Goal: Task Accomplishment & Management: Use online tool/utility

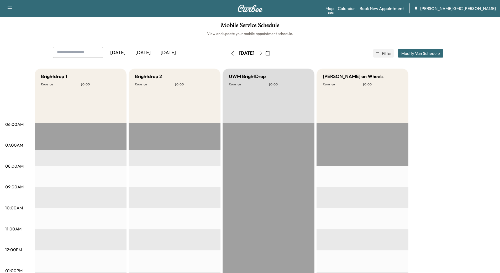
click at [166, 53] on div "[DATE]" at bounding box center [168, 53] width 25 height 12
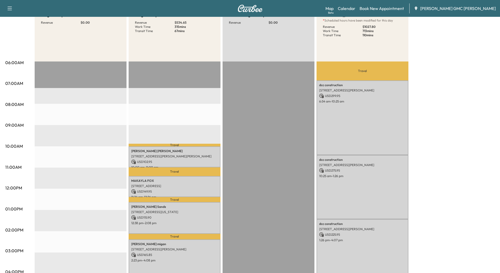
scroll to position [79, 0]
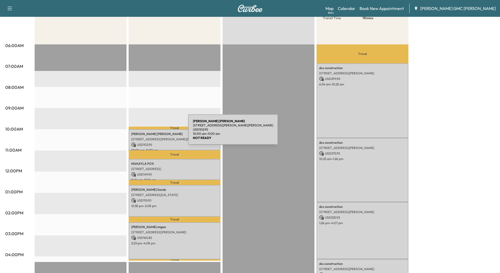
click at [149, 133] on p "[PERSON_NAME]" at bounding box center [174, 134] width 87 height 4
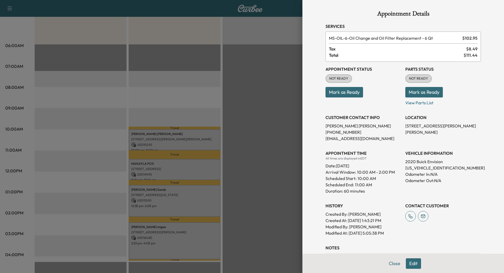
click at [148, 162] on div at bounding box center [252, 136] width 504 height 273
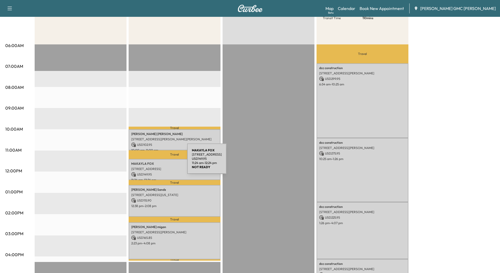
click at [148, 162] on p "[PERSON_NAME]" at bounding box center [174, 163] width 87 height 4
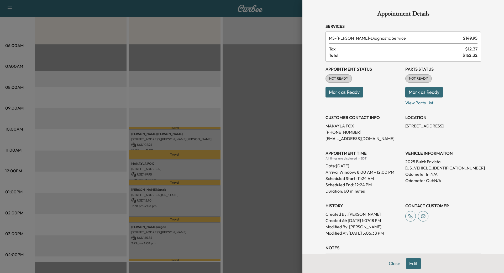
click at [157, 201] on div at bounding box center [252, 136] width 504 height 273
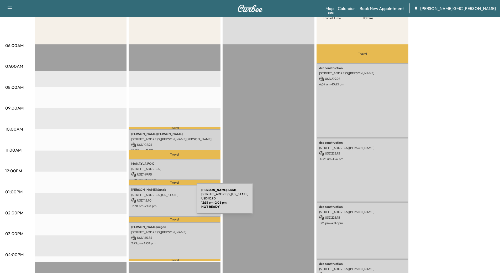
click at [157, 201] on div "[PERSON_NAME] [STREET_ADDRESS][US_STATE] USD 115.90 12:38 pm - 2:08 pm" at bounding box center [175, 201] width 92 height 32
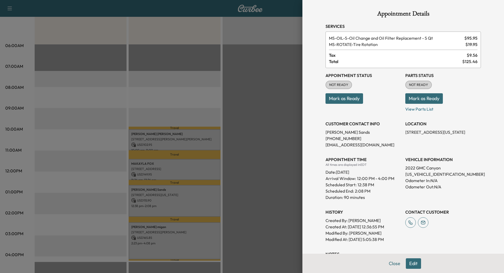
click at [152, 233] on div at bounding box center [252, 136] width 504 height 273
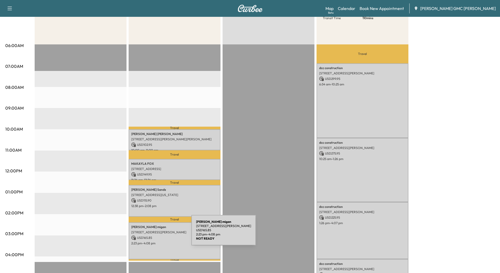
click at [152, 235] on p "USD 165.85" at bounding box center [174, 237] width 87 height 5
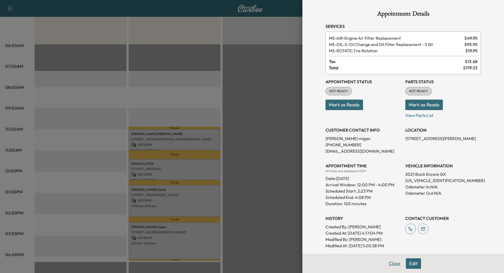
click at [389, 262] on button "Close" at bounding box center [394, 263] width 18 height 10
